Goal: Use online tool/utility: Use online tool/utility

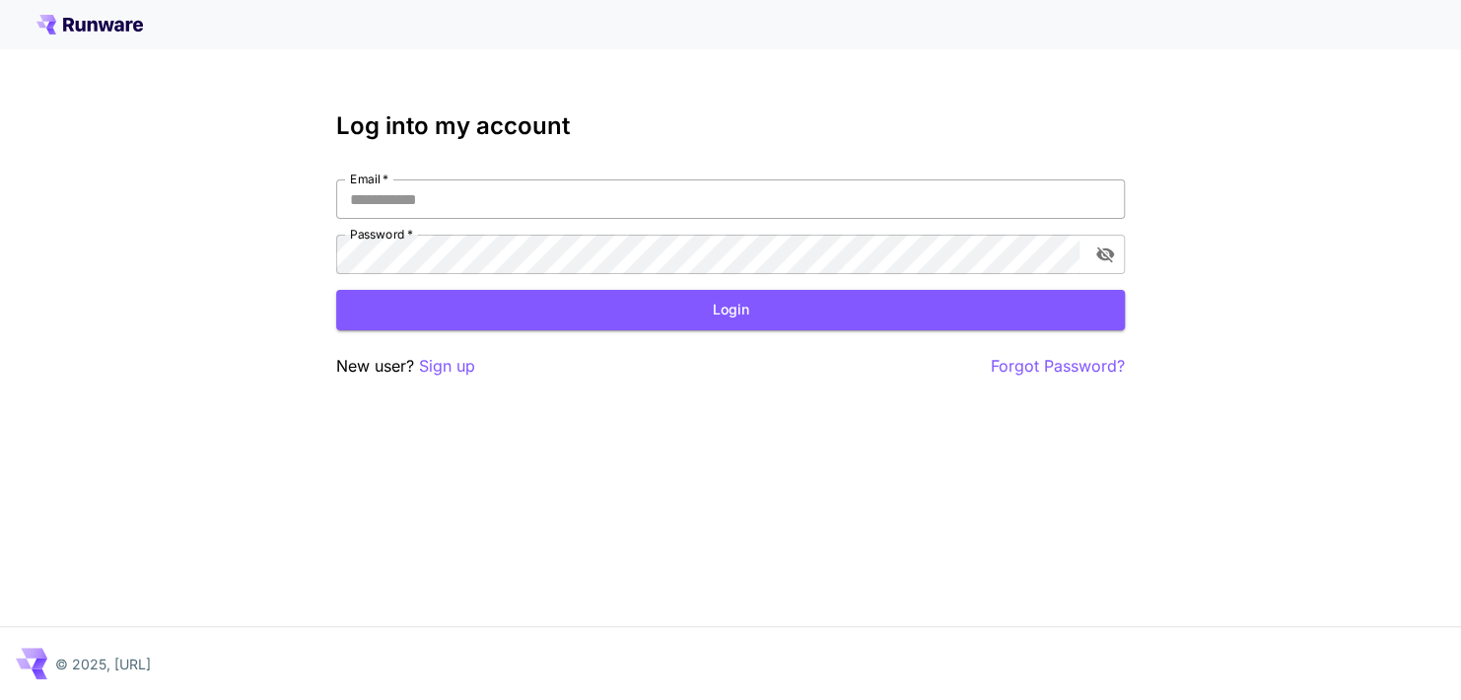
click at [508, 202] on input "Email   *" at bounding box center [730, 198] width 789 height 39
click at [502, 179] on input "Email   *" at bounding box center [730, 198] width 789 height 39
drag, startPoint x: 441, startPoint y: 179, endPoint x: 439, endPoint y: 191, distance: 12.0
click at [438, 181] on input "Email   *" at bounding box center [730, 198] width 789 height 39
type input "**********"
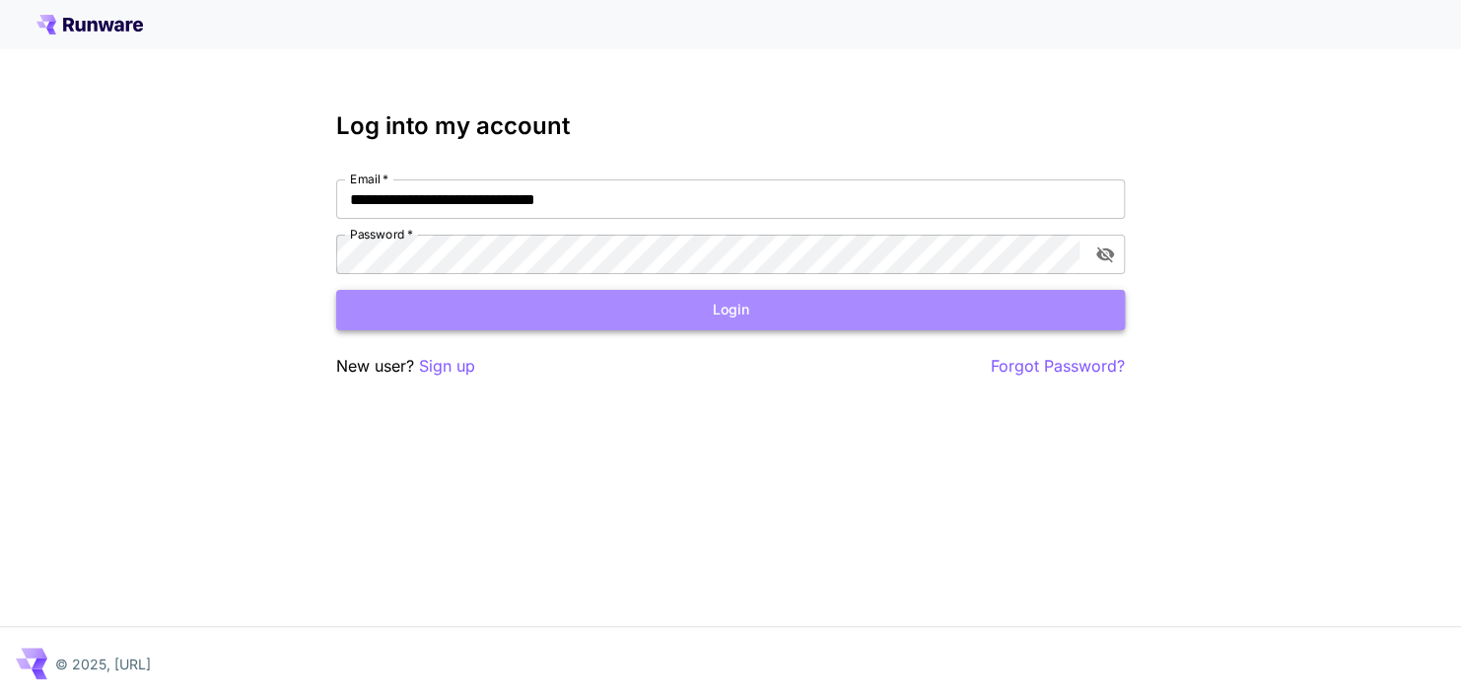
click at [470, 302] on button "Login" at bounding box center [730, 310] width 789 height 40
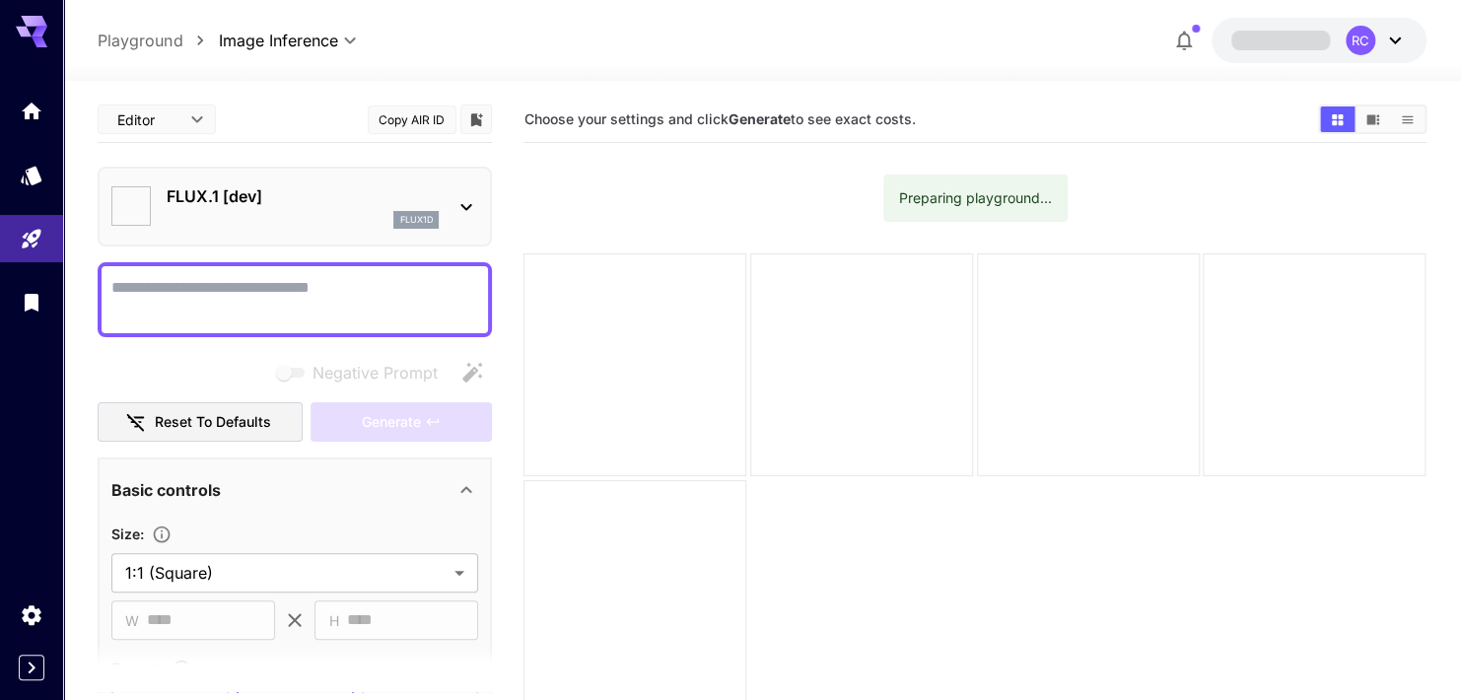
type input "**********"
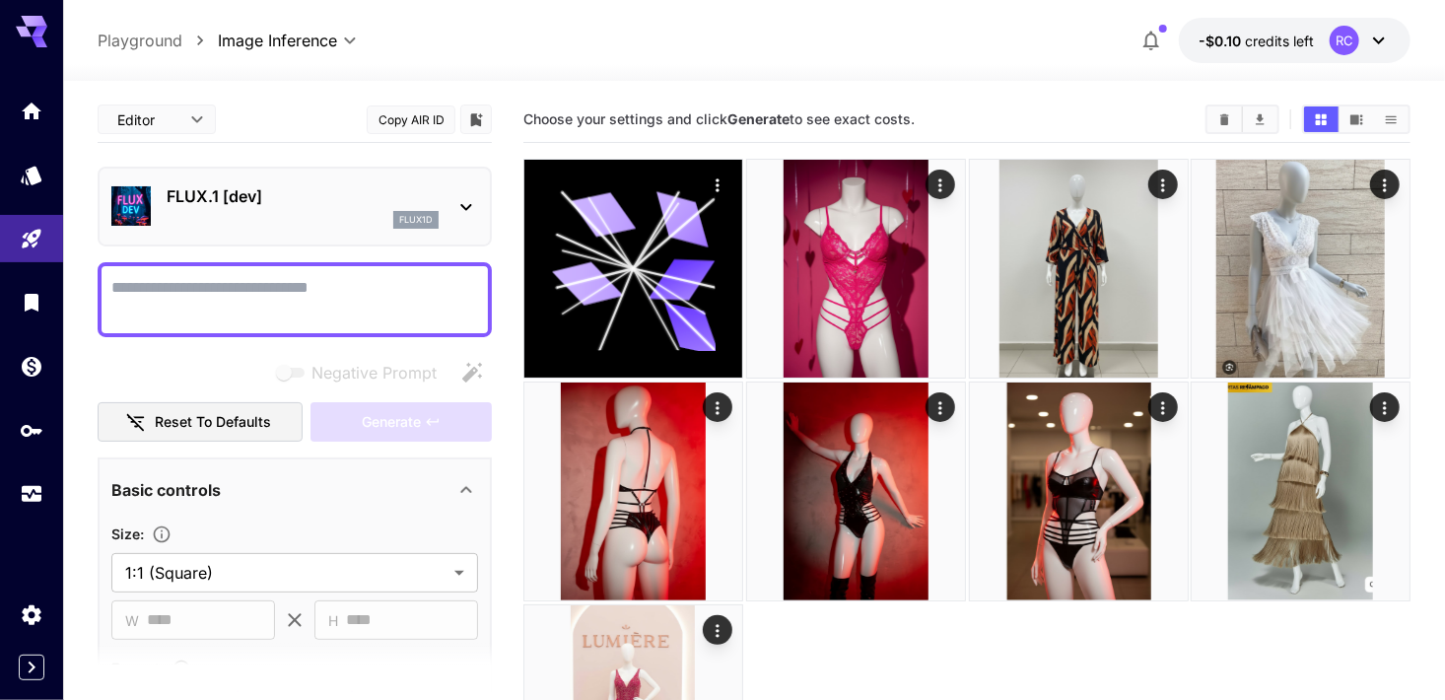
click at [187, 282] on textarea "Negative Prompt" at bounding box center [294, 299] width 367 height 47
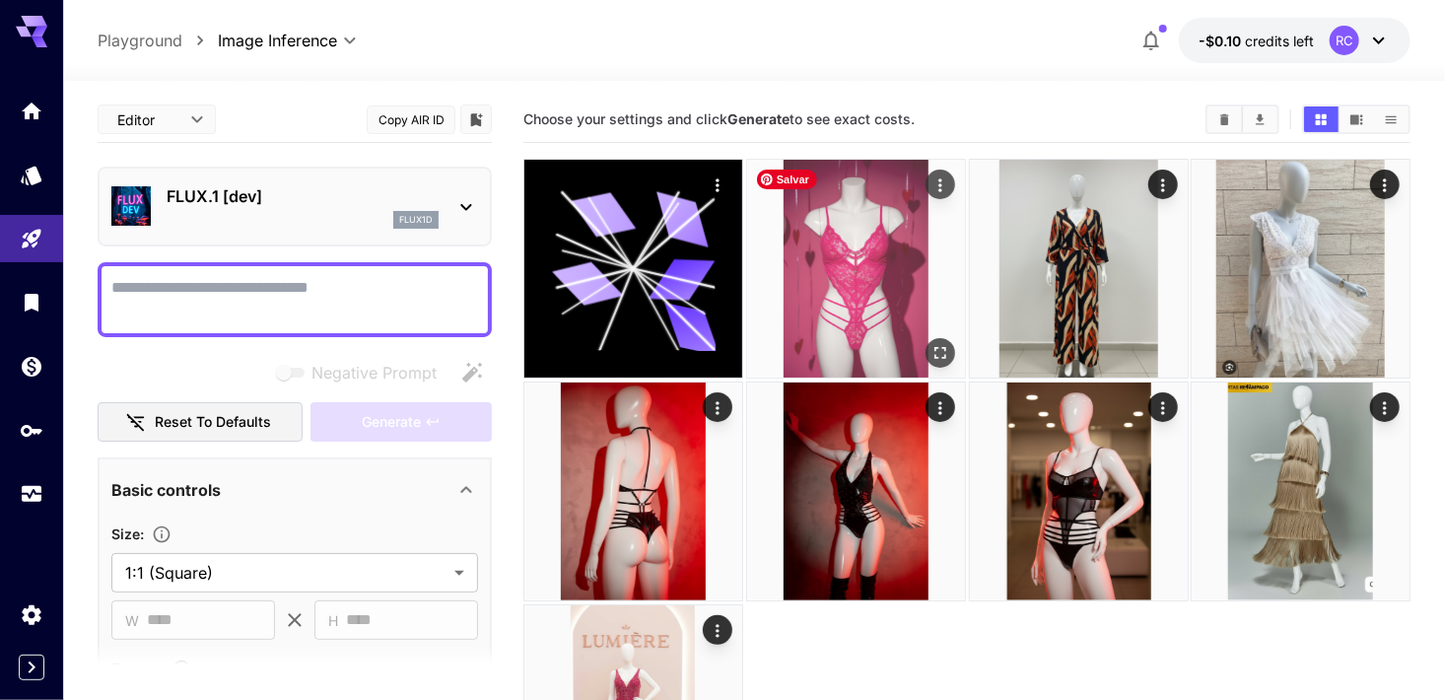
click at [939, 194] on icon "Actions" at bounding box center [940, 185] width 20 height 20
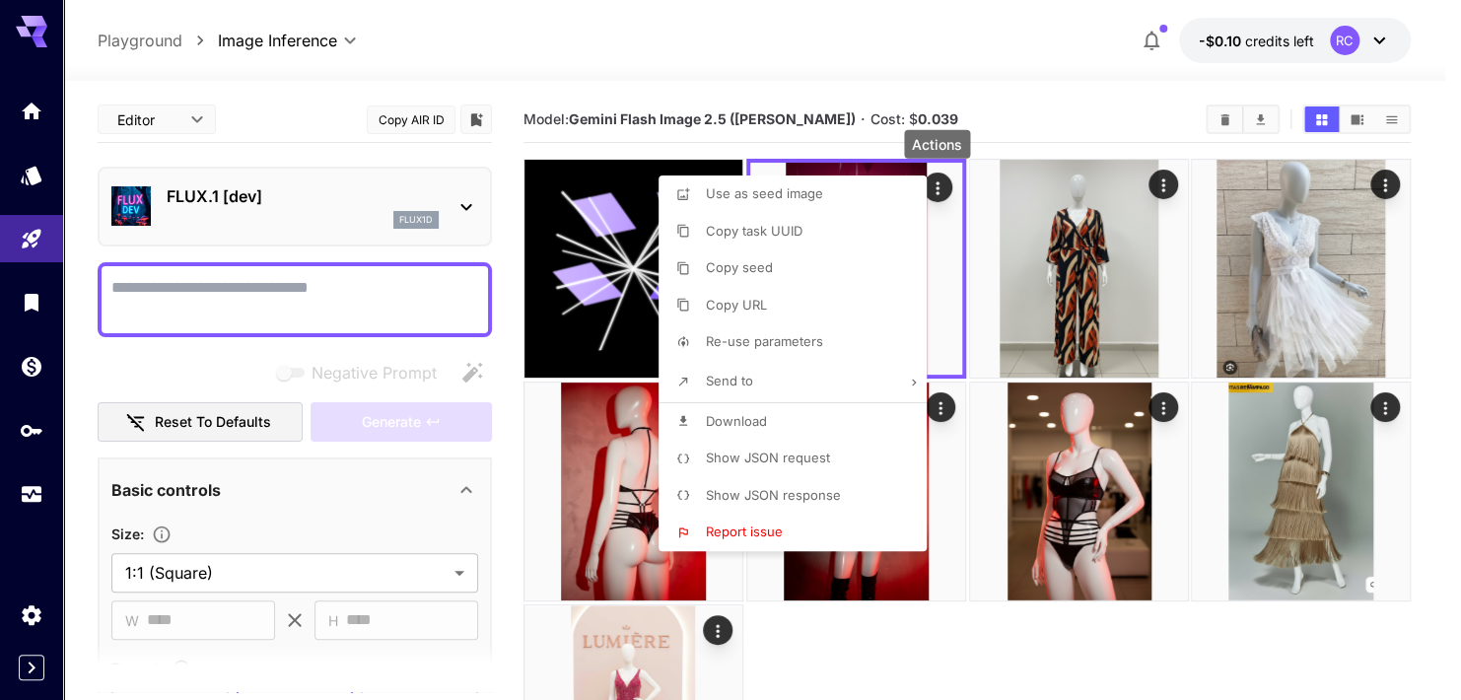
click at [801, 459] on span "Show JSON request" at bounding box center [768, 457] width 124 height 16
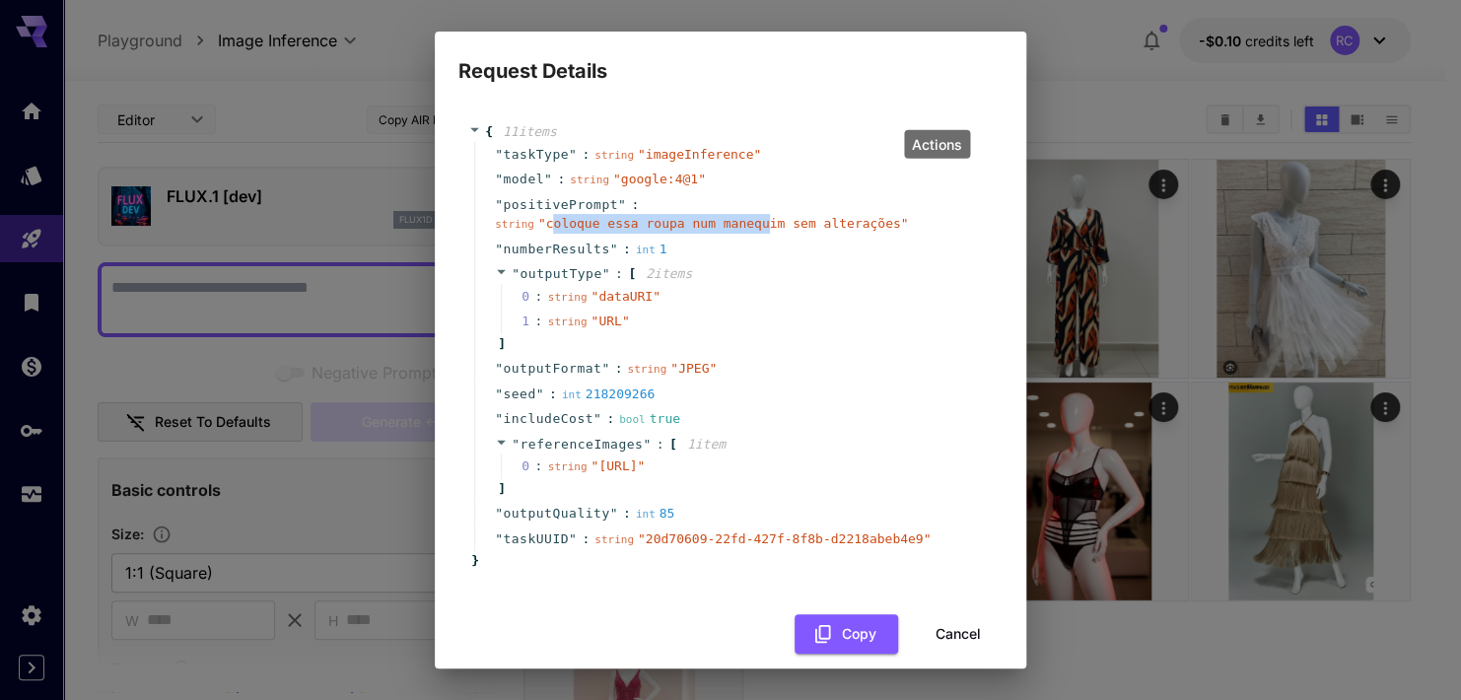
drag, startPoint x: 547, startPoint y: 225, endPoint x: 722, endPoint y: 232, distance: 174.6
click at [722, 232] on div "string " coloque essa roupa num manequim sem alterações "" at bounding box center [701, 224] width 413 height 20
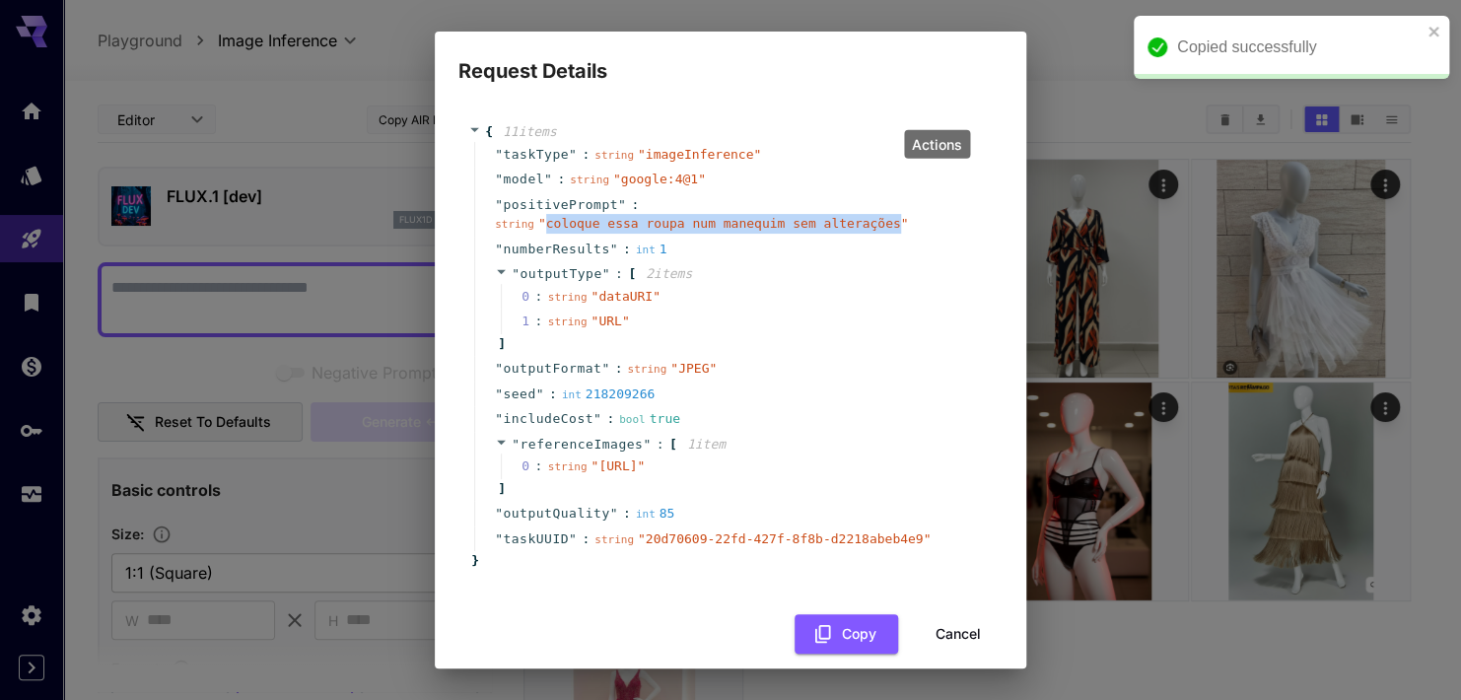
drag, startPoint x: 544, startPoint y: 223, endPoint x: 867, endPoint y: 227, distance: 323.3
click at [867, 227] on span "" coloque essa roupa num manequim sem alterações "" at bounding box center [723, 223] width 371 height 15
copy span "coloque essa roupa num manequim sem alterações"
